Goal: Information Seeking & Learning: Learn about a topic

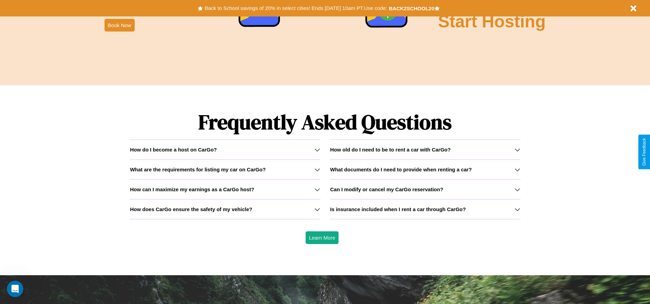
scroll to position [983, 0]
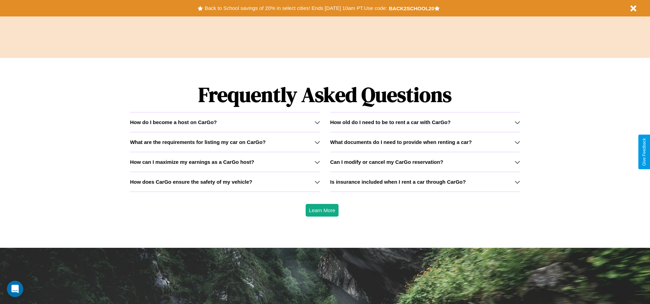
click at [225, 182] on h3 "How does CarGo ensure the safety of my vehicle?" at bounding box center [191, 182] width 122 height 6
click at [225, 122] on div "How do I become a host on CarGo?" at bounding box center [225, 122] width 190 height 6
click at [225, 142] on h3 "What are the requirements for listing my car on CarGo?" at bounding box center [198, 142] width 136 height 6
click at [425, 182] on h3 "Is insurance included when I rent a car through CarGo?" at bounding box center [398, 182] width 136 height 6
click at [425, 142] on h3 "What documents do I need to provide when renting a car?" at bounding box center [401, 142] width 142 height 6
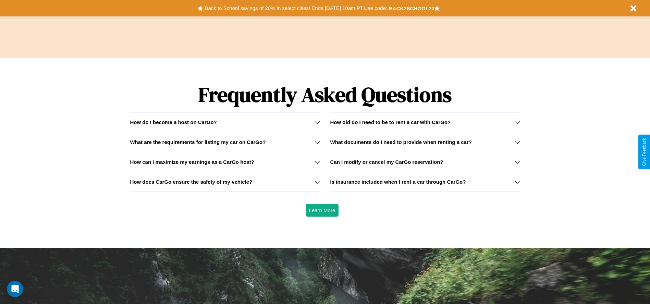
click at [225, 162] on h3 "How can I maximize my earnings as a CarGo host?" at bounding box center [192, 162] width 124 height 6
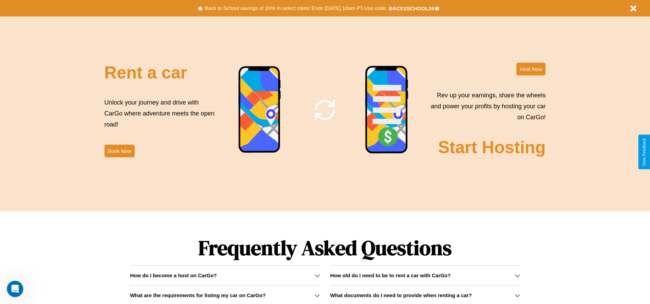
scroll to position [829, 0]
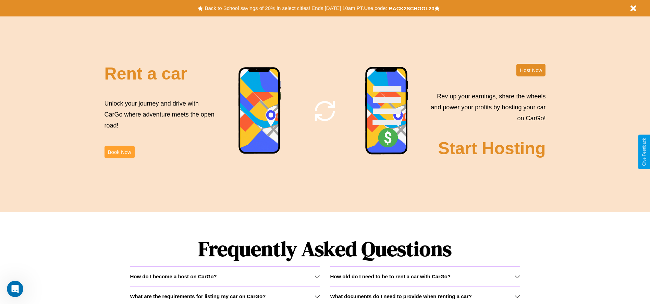
click at [119, 152] on button "Book Now" at bounding box center [120, 152] width 30 height 13
